Goal: Information Seeking & Learning: Find specific fact

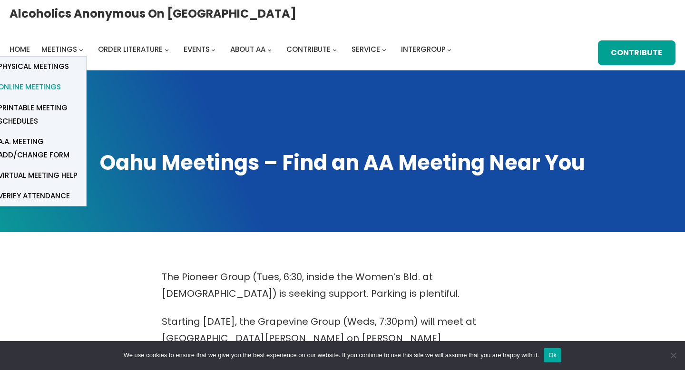
click at [61, 80] on span "Online Meetings" at bounding box center [29, 86] width 63 height 13
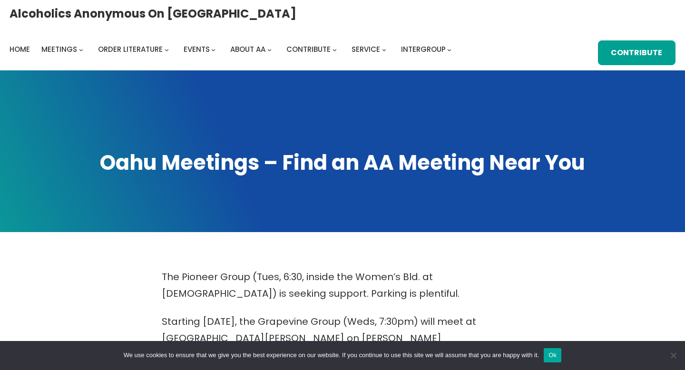
click at [560, 356] on button "Ok" at bounding box center [553, 355] width 18 height 14
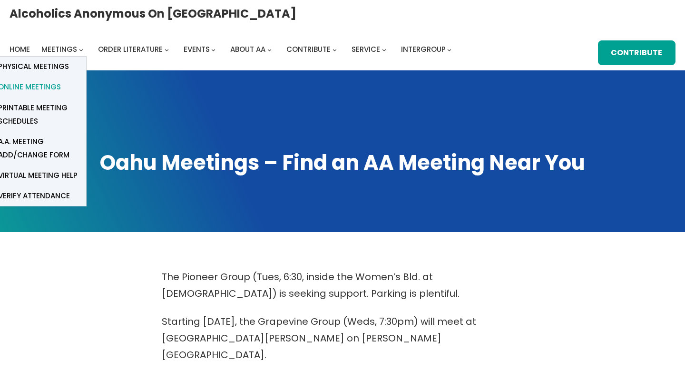
click at [61, 80] on span "Online Meetings" at bounding box center [29, 86] width 63 height 13
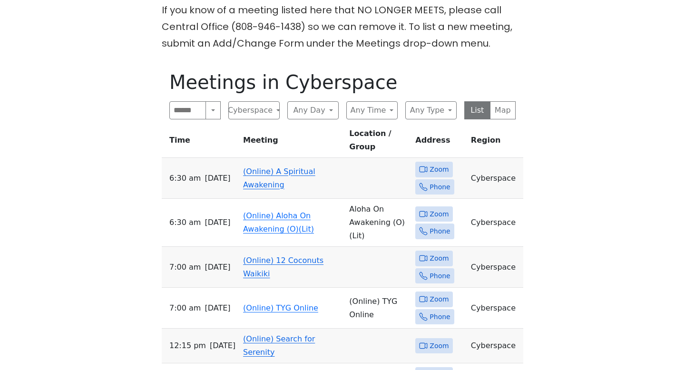
scroll to position [419, 0]
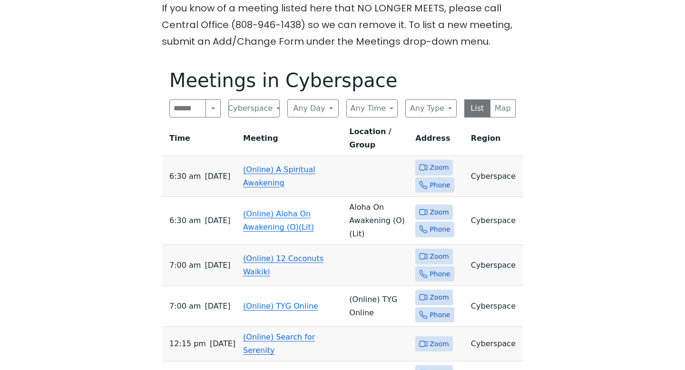
click at [431, 162] on span "Zoom" at bounding box center [438, 168] width 19 height 12
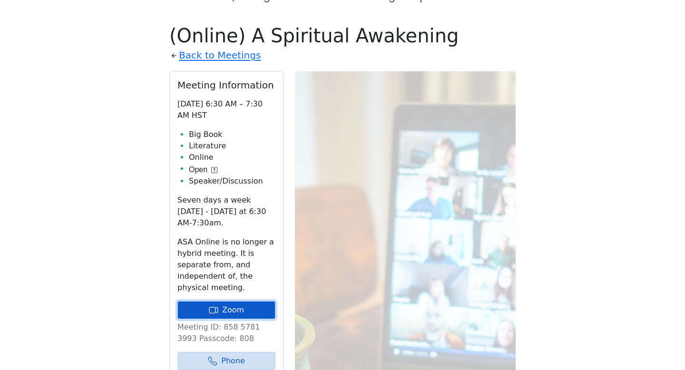
click at [233, 301] on link "Zoom" at bounding box center [226, 310] width 98 height 18
